Goal: Navigation & Orientation: Find specific page/section

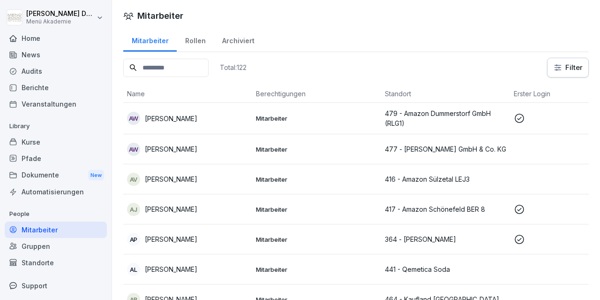
click at [39, 42] on div "Home" at bounding box center [56, 38] width 102 height 16
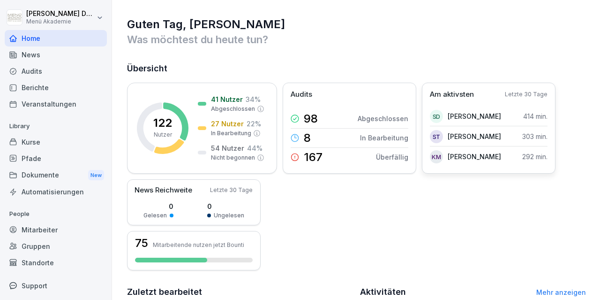
click at [506, 92] on div "Am aktivsten Letzte 30 Tage" at bounding box center [489, 94] width 118 height 11
click at [453, 96] on p "Am aktivsten" at bounding box center [452, 94] width 44 height 11
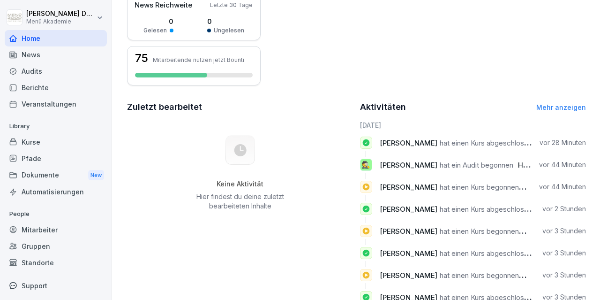
scroll to position [212, 0]
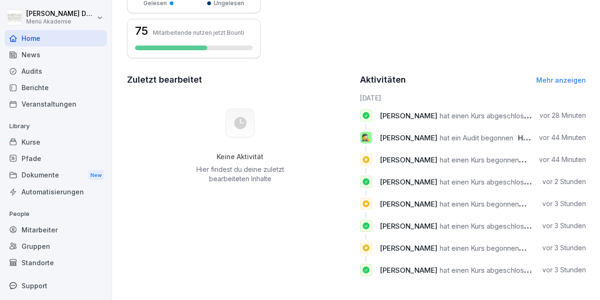
click at [562, 79] on link "Mehr anzeigen" at bounding box center [562, 80] width 50 height 8
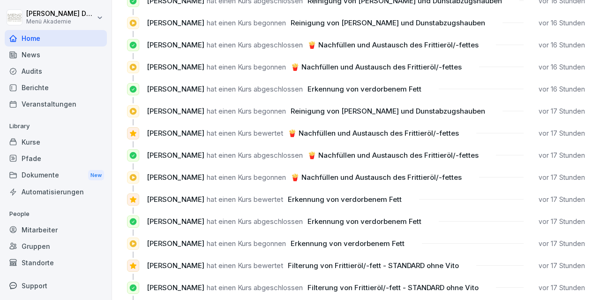
scroll to position [905, 0]
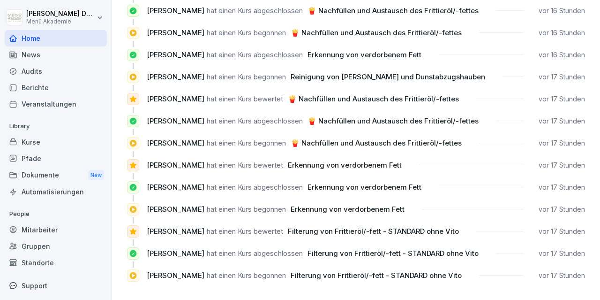
click at [38, 258] on div "Standorte" at bounding box center [56, 262] width 102 height 16
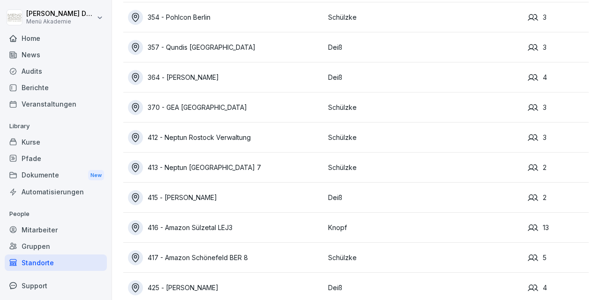
scroll to position [272, 0]
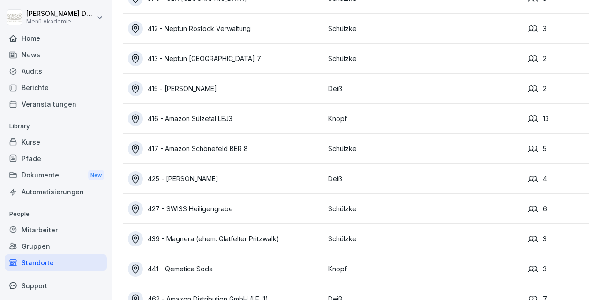
click at [208, 114] on div "416 - Amazon Sülzetal LEJ3" at bounding box center [226, 118] width 196 height 15
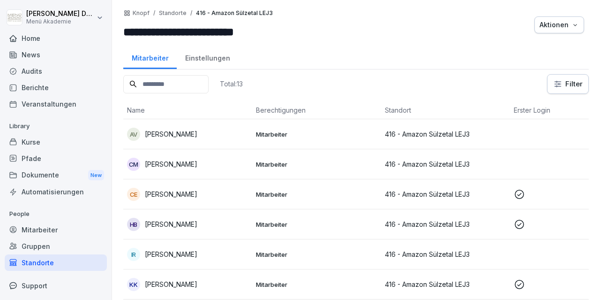
click at [38, 264] on div "Standorte" at bounding box center [56, 262] width 102 height 16
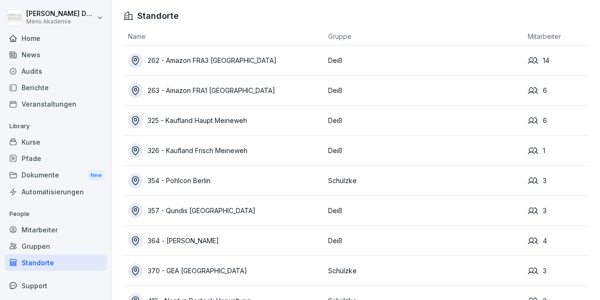
click at [202, 179] on div "354 - Pohlcon Berlin" at bounding box center [226, 180] width 196 height 15
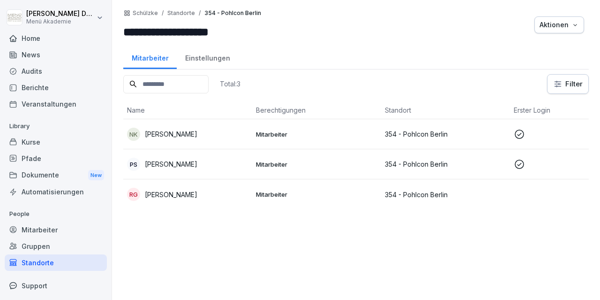
click at [175, 164] on p "[PERSON_NAME]" at bounding box center [171, 164] width 53 height 10
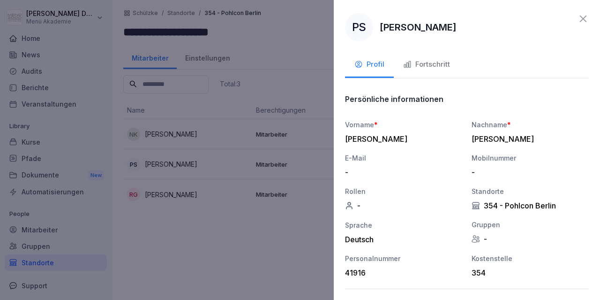
click at [421, 63] on div "Fortschritt" at bounding box center [426, 64] width 47 height 11
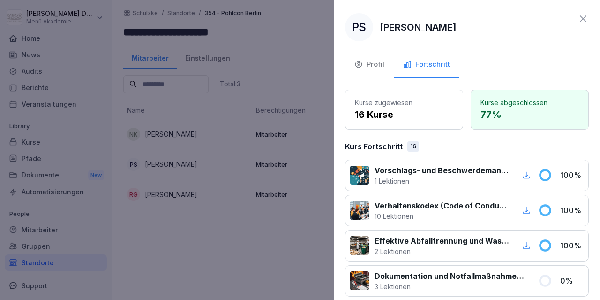
click at [585, 18] on icon at bounding box center [583, 18] width 11 height 11
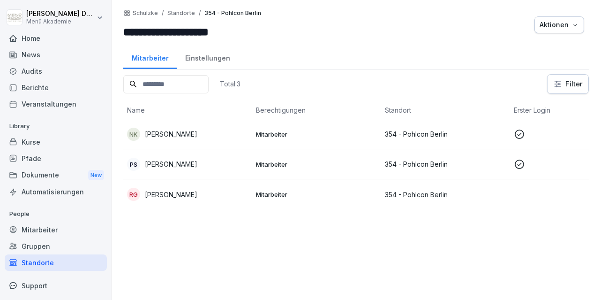
click at [174, 128] on div "NK [PERSON_NAME]" at bounding box center [187, 134] width 121 height 13
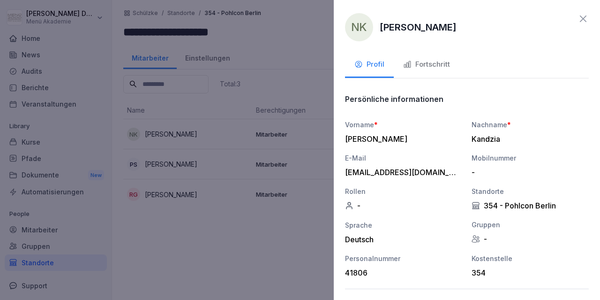
click at [437, 68] on div "Fortschritt" at bounding box center [426, 64] width 47 height 11
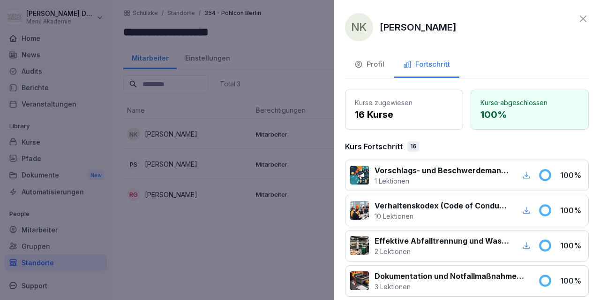
click at [590, 19] on div "NK [PERSON_NAME] Profil Fortschritt Kurse zugewiesen 16 Kurse Kurse abgeschloss…" at bounding box center [467, 150] width 266 height 300
click at [582, 15] on icon at bounding box center [583, 18] width 11 height 11
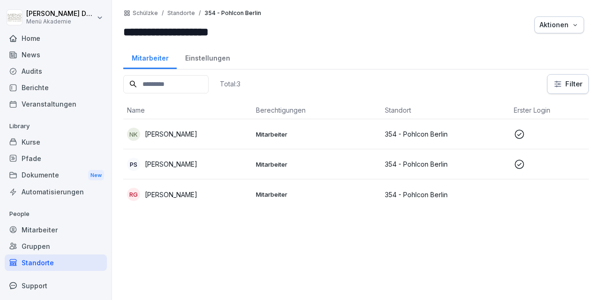
click at [30, 265] on div "Standorte" at bounding box center [56, 262] width 102 height 16
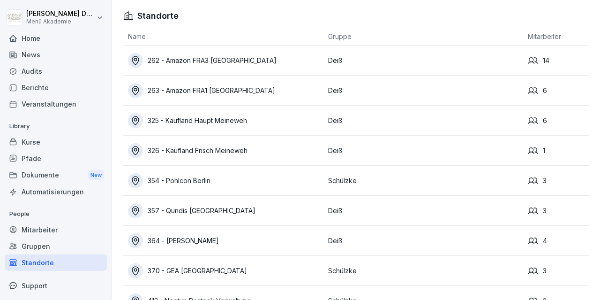
click at [253, 59] on div "262 - Amazon FRA3 [GEOGRAPHIC_DATA]" at bounding box center [226, 60] width 196 height 15
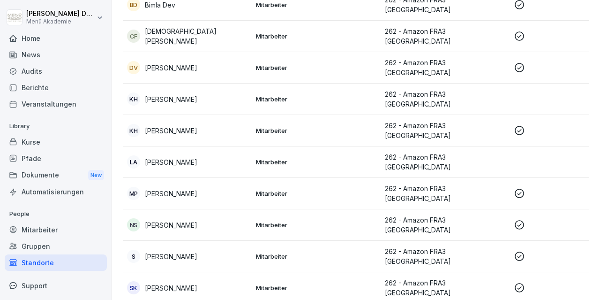
scroll to position [76, 0]
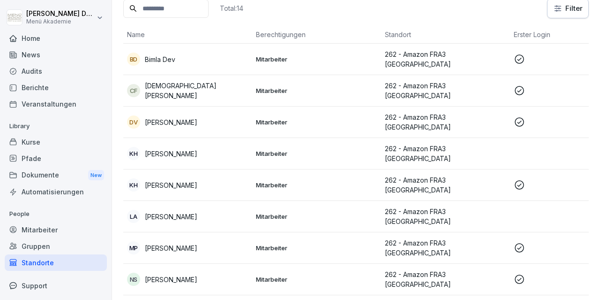
click at [169, 56] on p "Bimla Dev" at bounding box center [160, 59] width 30 height 10
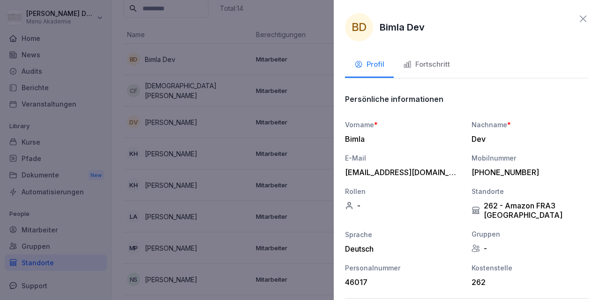
click at [457, 62] on button "Fortschritt" at bounding box center [427, 65] width 66 height 25
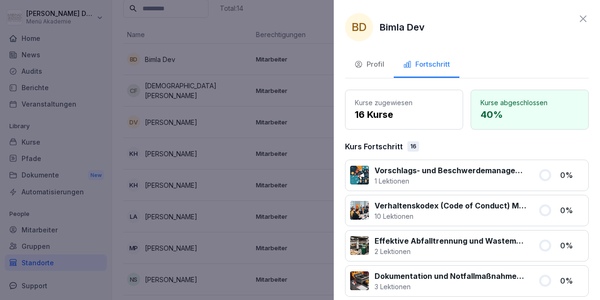
click at [586, 18] on icon at bounding box center [583, 18] width 11 height 11
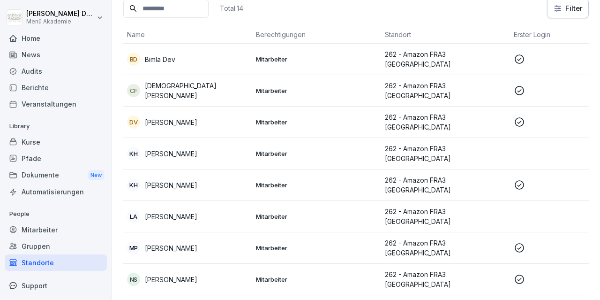
click at [26, 263] on div "Standorte" at bounding box center [56, 262] width 102 height 16
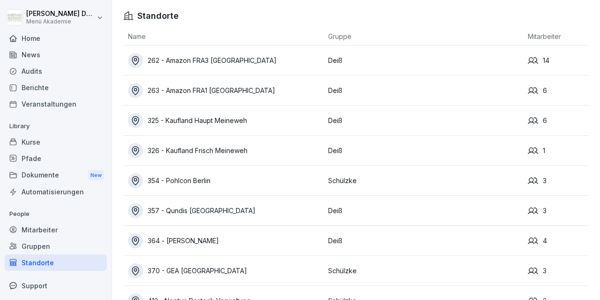
click at [212, 55] on div "262 - Amazon FRA3 [GEOGRAPHIC_DATA]" at bounding box center [226, 60] width 196 height 15
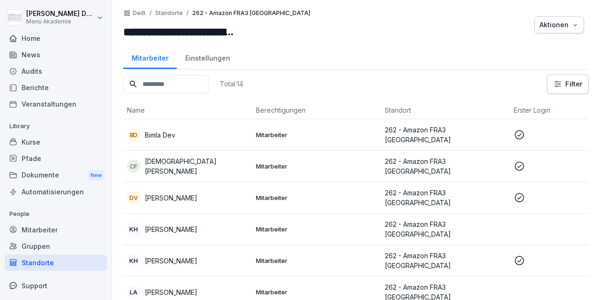
click at [179, 159] on p "[DEMOGRAPHIC_DATA][PERSON_NAME]" at bounding box center [197, 166] width 104 height 20
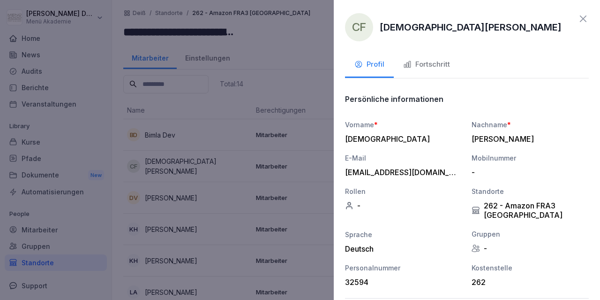
click at [433, 68] on div "Fortschritt" at bounding box center [426, 64] width 47 height 11
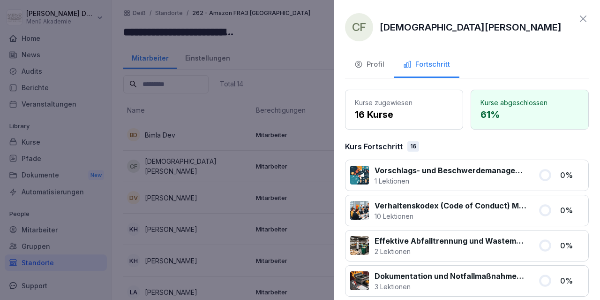
click at [585, 15] on icon at bounding box center [583, 18] width 11 height 11
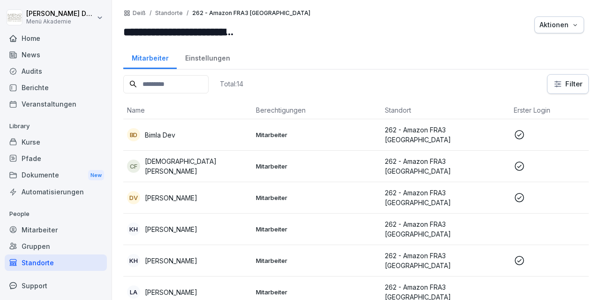
click at [30, 268] on div "Standorte" at bounding box center [56, 262] width 102 height 16
